Goal: Information Seeking & Learning: Learn about a topic

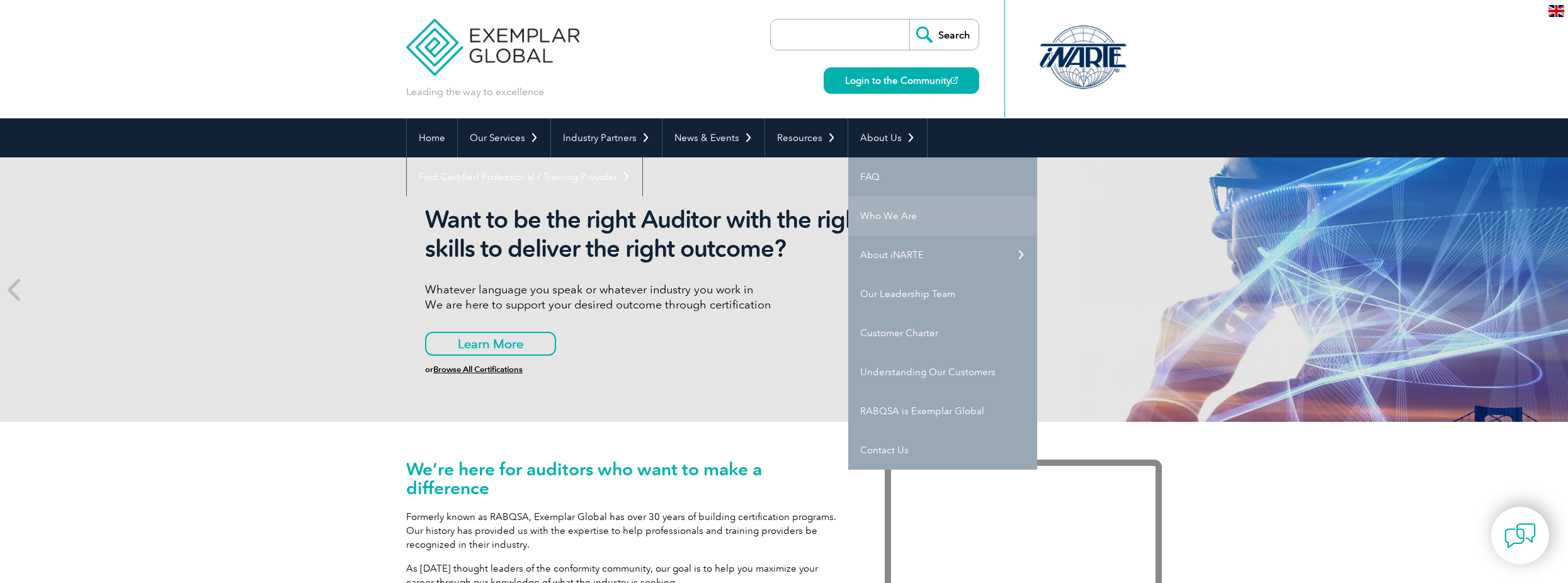
click at [761, 216] on link "Who We Are" at bounding box center [943, 216] width 189 height 39
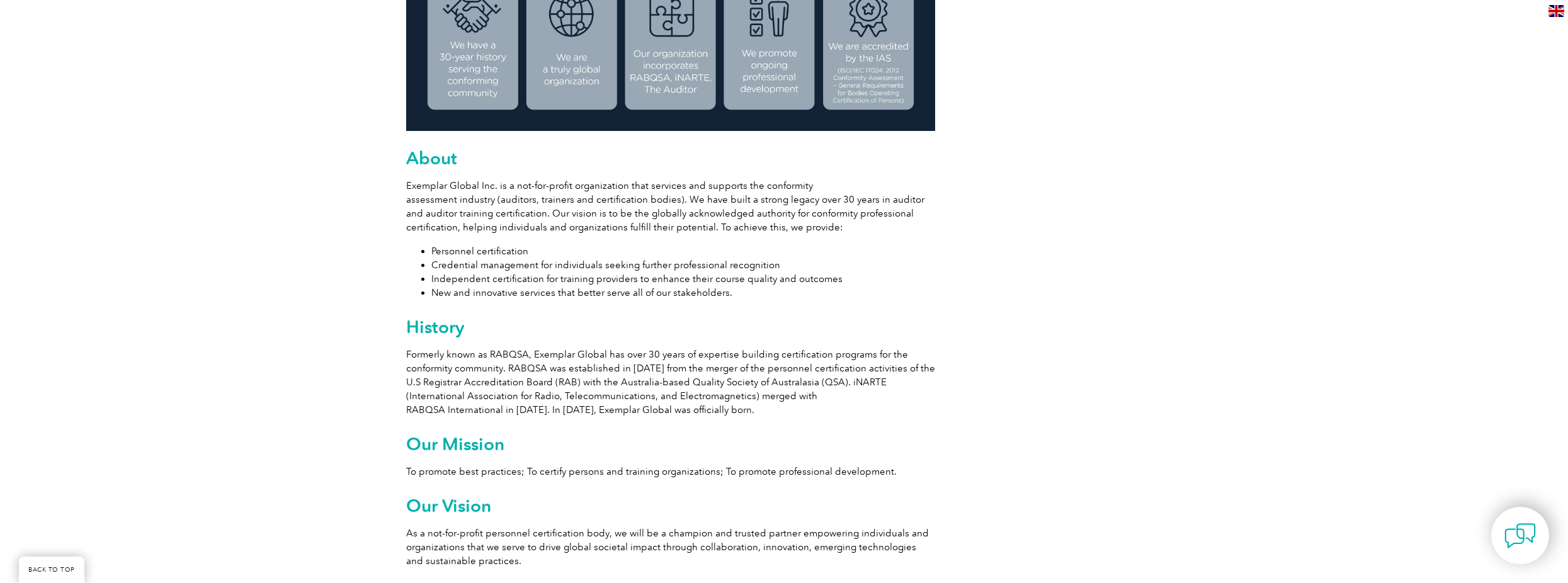
scroll to position [617, 0]
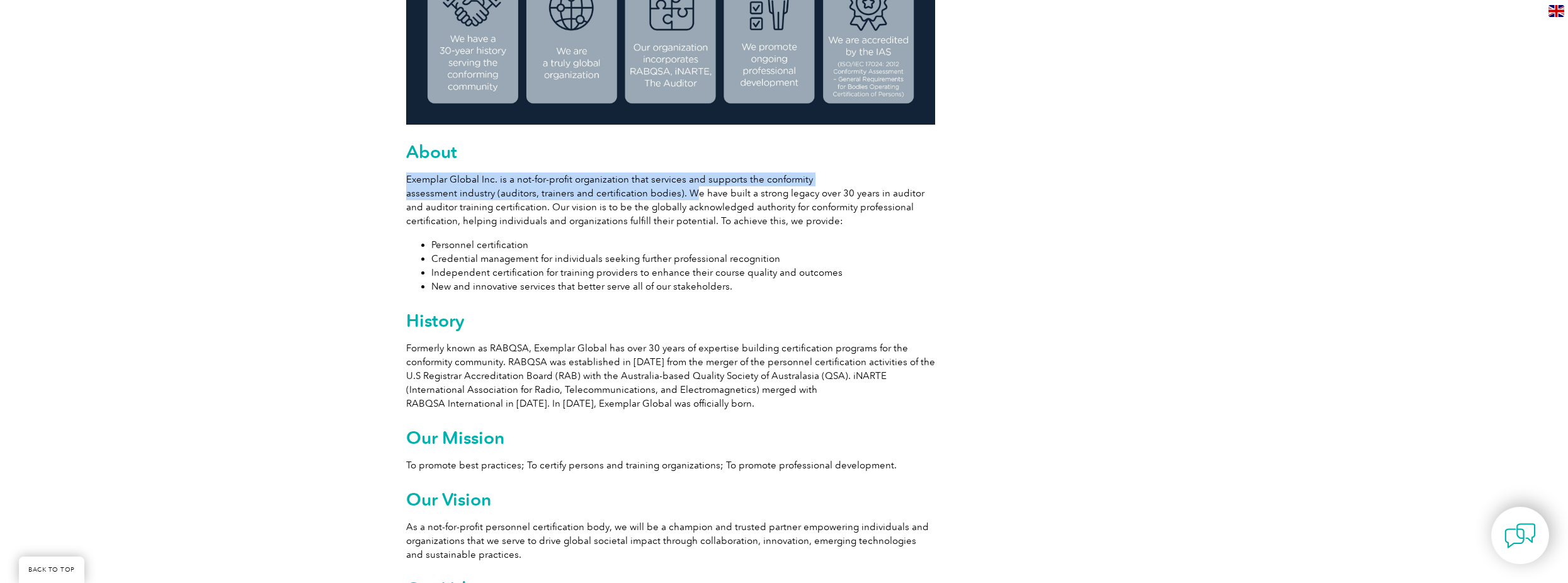
drag, startPoint x: 406, startPoint y: 176, endPoint x: 682, endPoint y: 192, distance: 276.5
click at [682, 192] on p "Exemplar Global Inc. is a not-for-profit organization that services and support…" at bounding box center [671, 200] width 529 height 55
copy p "Exemplar Global Inc. is a not-for-profit organization that services and support…"
